Goal: Check status: Check status

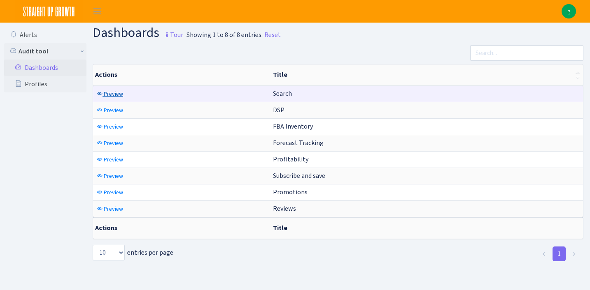
click at [119, 94] on span "Preview" at bounding box center [113, 94] width 19 height 8
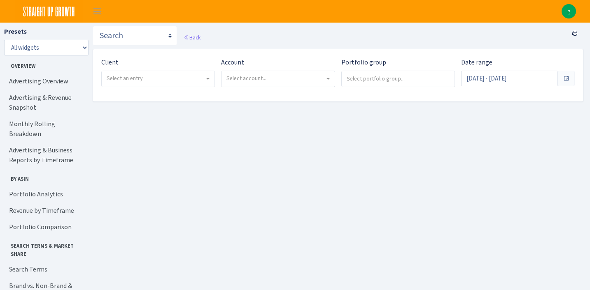
click at [173, 74] on span "Select an entry" at bounding box center [158, 79] width 113 height 16
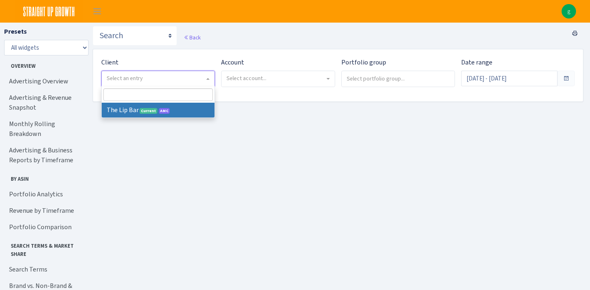
select select "387"
select select
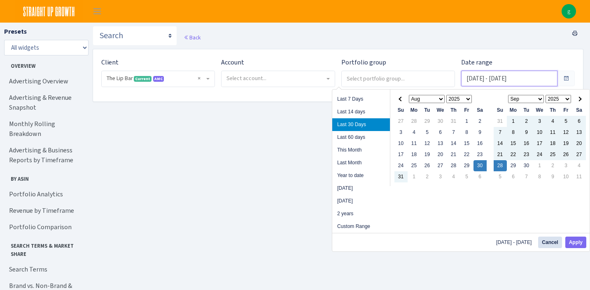
click at [520, 76] on input "[DATE] - [DATE]" at bounding box center [509, 79] width 96 height 16
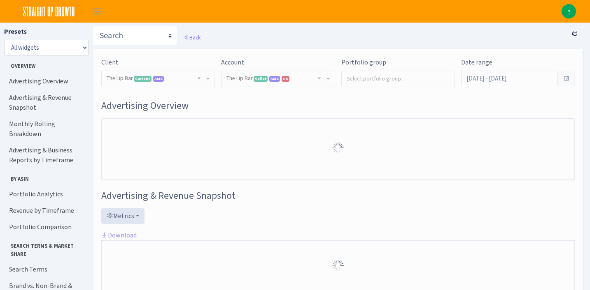
select select "2713864224225319"
click at [520, 80] on input "Sep 2, 2025 - Oct 1, 2025" at bounding box center [509, 79] width 96 height 16
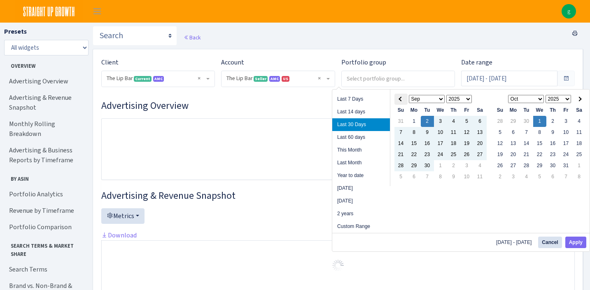
click at [400, 100] on span at bounding box center [400, 99] width 5 height 5
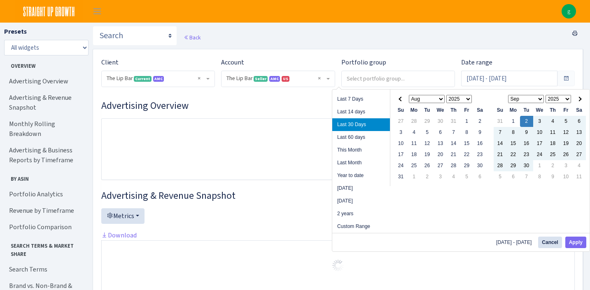
click at [400, 100] on span at bounding box center [400, 99] width 5 height 5
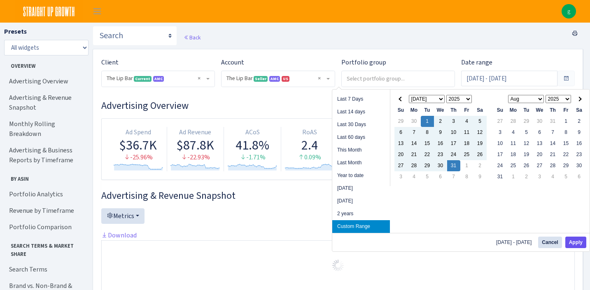
click at [577, 241] on button "Apply" at bounding box center [575, 243] width 21 height 12
type input "Jul 1, 2025 - Jul 31, 2025"
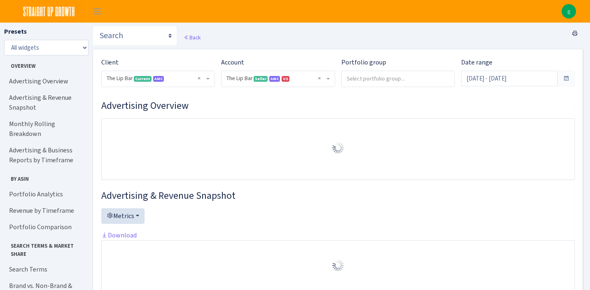
select select "2713864224225319"
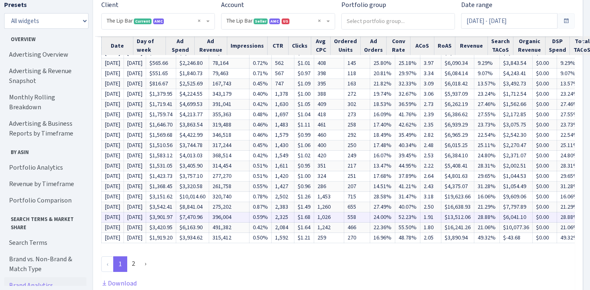
scroll to position [612, 0]
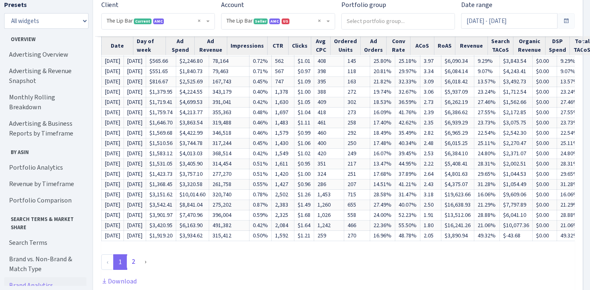
click at [132, 255] on link "2" at bounding box center [133, 262] width 13 height 15
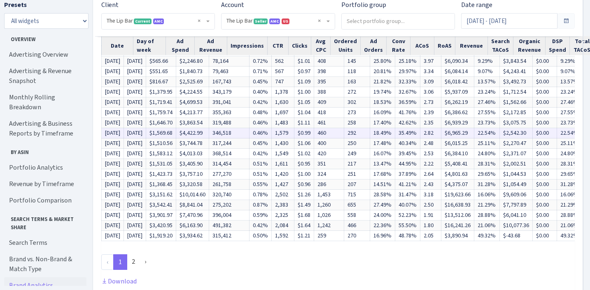
scroll to position [483, 0]
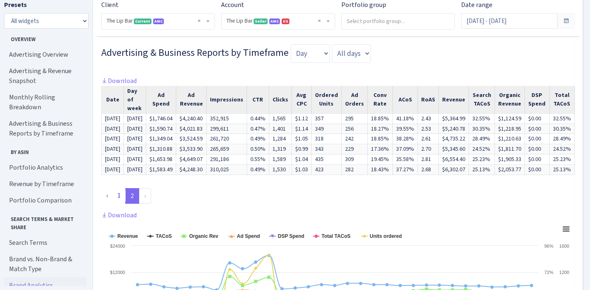
click at [116, 188] on link "1" at bounding box center [118, 195] width 13 height 15
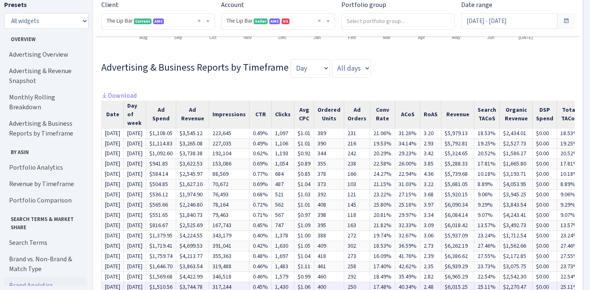
scroll to position [680, 0]
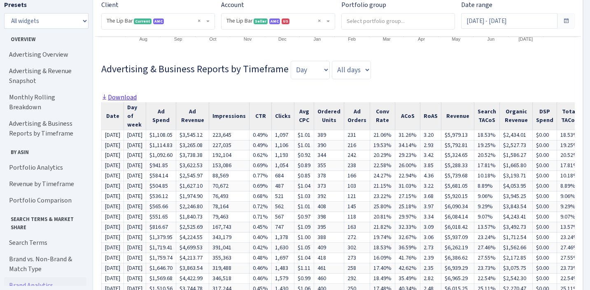
click at [123, 93] on link "Download" at bounding box center [118, 97] width 35 height 9
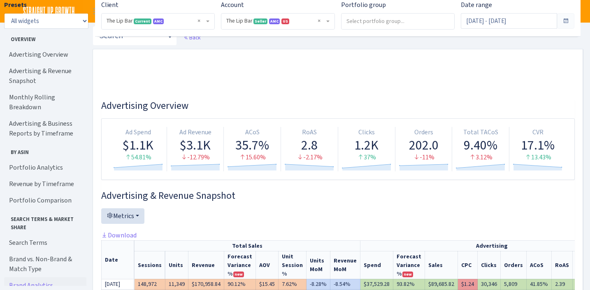
select select "2713864224225319"
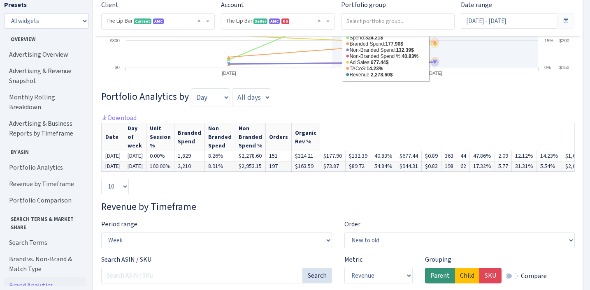
scroll to position [1386, 0]
